Goal: Navigation & Orientation: Find specific page/section

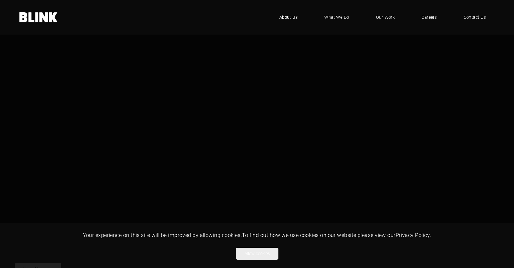
click at [292, 15] on span "About Us" at bounding box center [289, 17] width 18 height 7
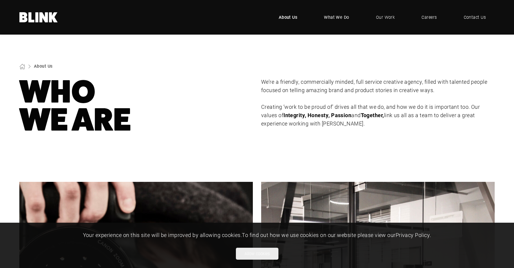
click at [346, 17] on span "What We Do" at bounding box center [336, 17] width 25 height 7
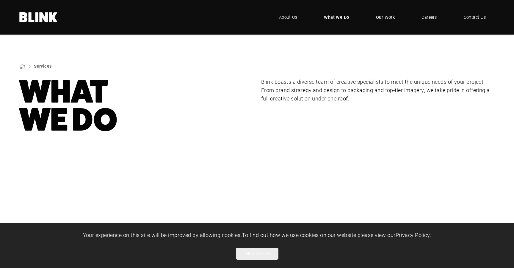
click at [385, 21] on link "Our Work" at bounding box center [385, 17] width 37 height 18
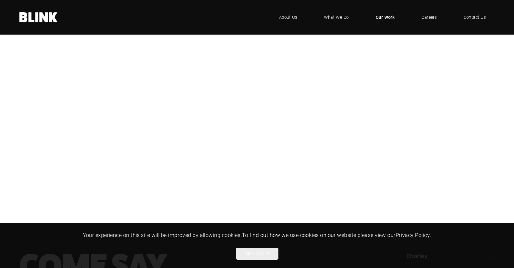
scroll to position [141, 0]
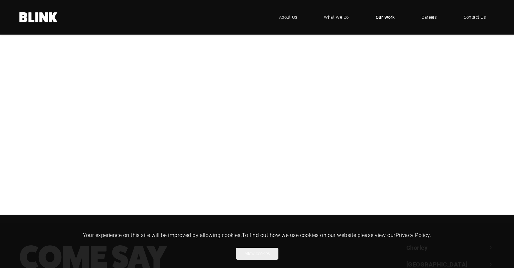
click at [0, 0] on div "Booths" at bounding box center [0, 0] width 0 height 0
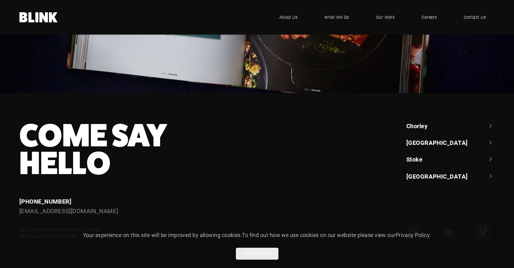
scroll to position [2387, 0]
